Goal: Task Accomplishment & Management: Manage account settings

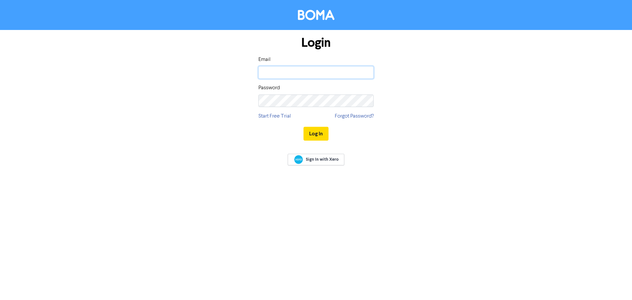
type input "[EMAIL_ADDRESS][DOMAIN_NAME]"
click at [314, 134] on button "Log In" at bounding box center [316, 134] width 25 height 14
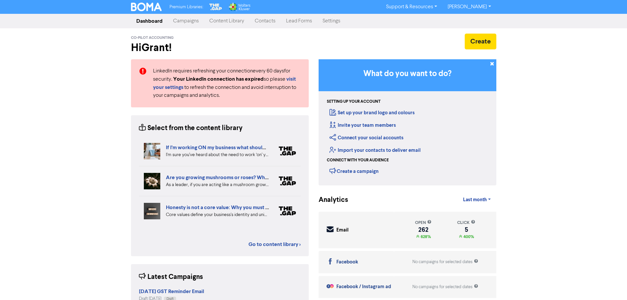
click at [266, 24] on link "Contacts" at bounding box center [265, 20] width 31 height 13
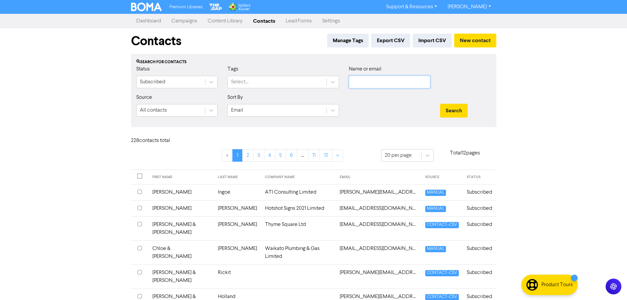
click at [370, 82] on input "text" at bounding box center [389, 82] width 81 height 13
type input "invise"
click at [72, 91] on div "Premium Libraries: Support & Resources Video Tutorials FAQ & Guides Marketing E…" at bounding box center [313, 150] width 627 height 300
click at [376, 81] on input "invise" at bounding box center [389, 82] width 81 height 13
click at [440, 104] on button "Search" at bounding box center [454, 111] width 28 height 14
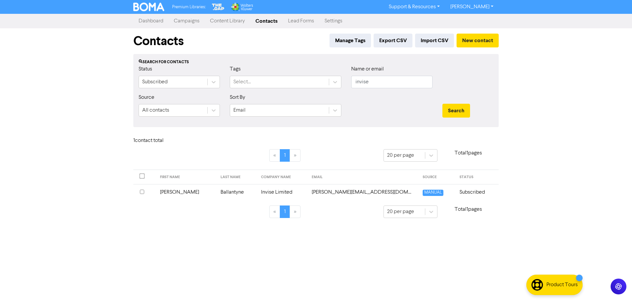
click at [228, 191] on td "Ballantyne" at bounding box center [237, 192] width 40 height 16
